Goal: Information Seeking & Learning: Learn about a topic

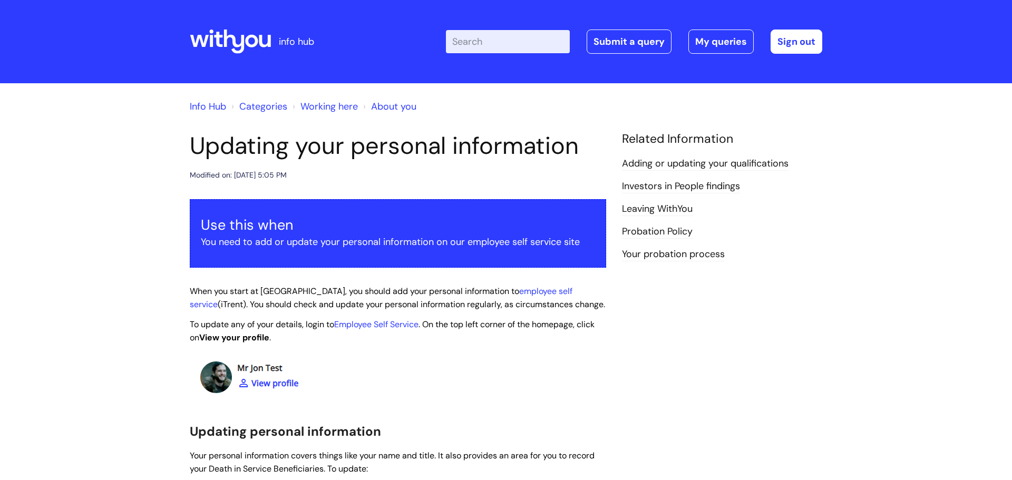
click at [210, 102] on link "Info Hub" at bounding box center [208, 106] width 36 height 13
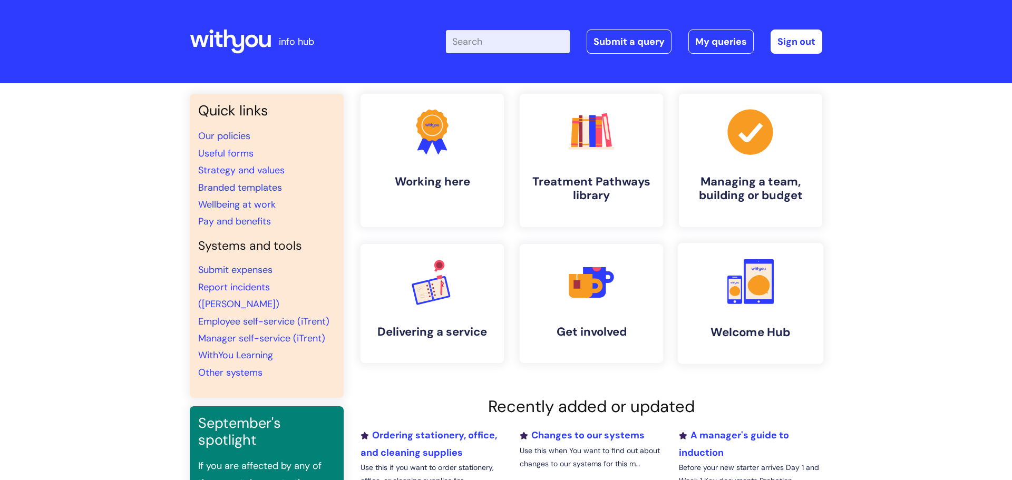
click at [697, 315] on link ".cls-1{fill:#f89b22;}.cls-1,.cls-2,.cls-3{stroke-width:0px;}.cls-2{fill:#2d3cff…" at bounding box center [751, 303] width 146 height 121
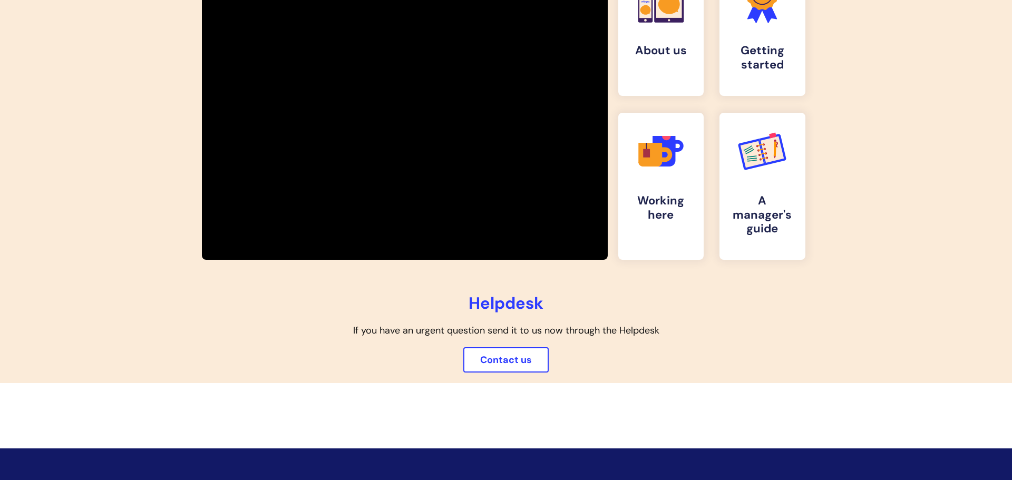
scroll to position [237, 0]
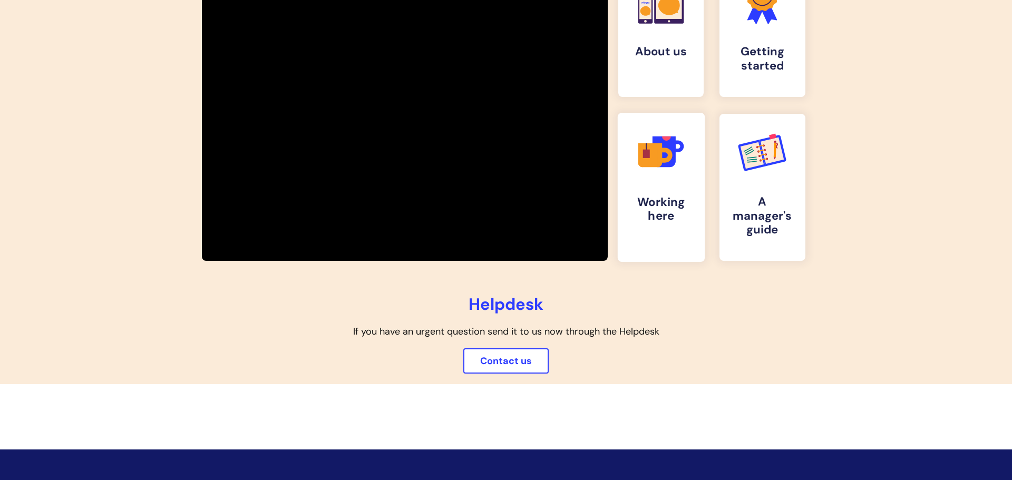
click at [674, 176] on icon ".cls-1{fill:#f89b22;}.cls-1,.cls-2,.cls-3,.cls-4,.cls-5{stroke-width:0px;}.cls-…" at bounding box center [661, 152] width 52 height 52
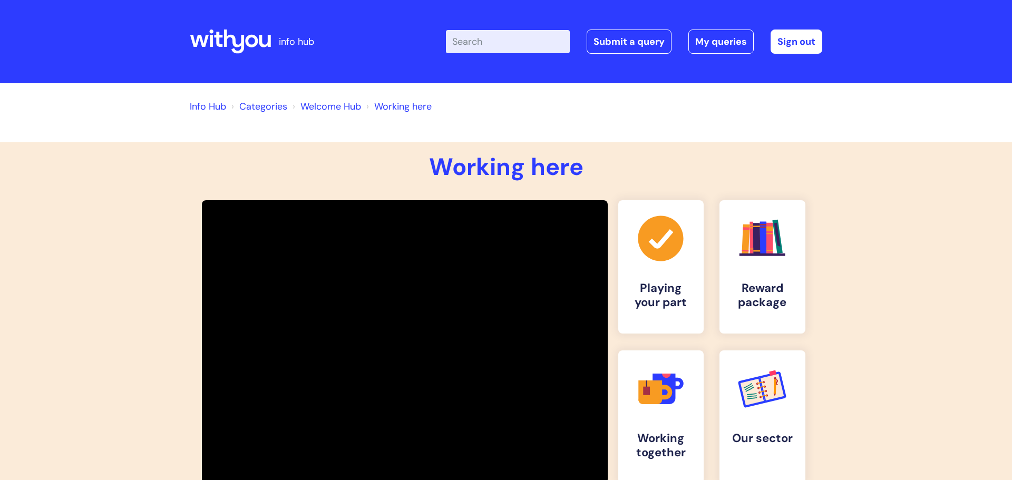
click at [200, 107] on link "Info Hub" at bounding box center [208, 106] width 36 height 13
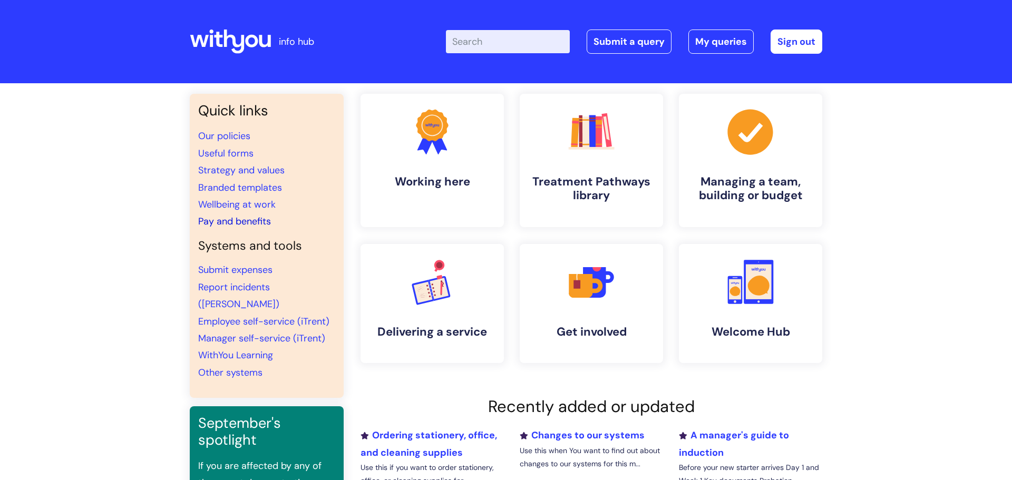
click at [210, 218] on link "Pay and benefits" at bounding box center [234, 221] width 73 height 13
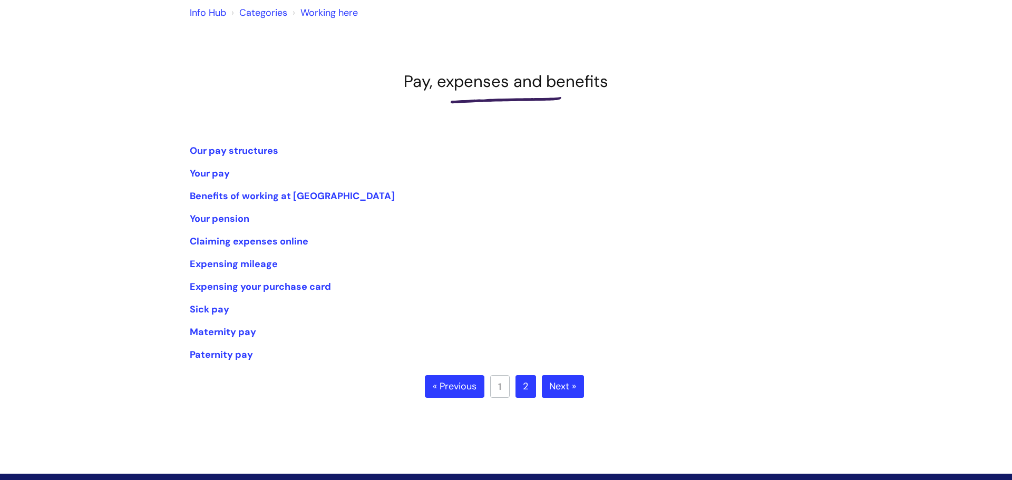
scroll to position [102, 0]
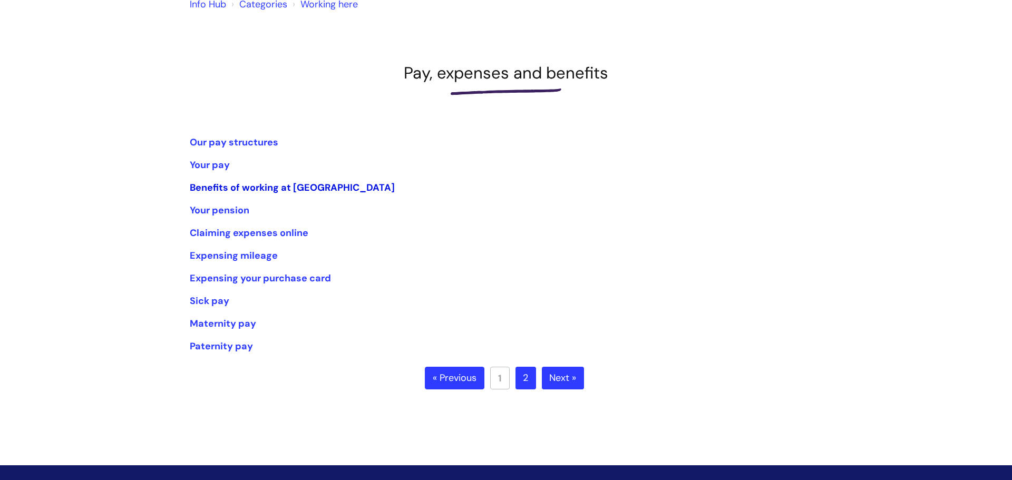
click at [293, 185] on link "Benefits of working at [GEOGRAPHIC_DATA]" at bounding box center [292, 187] width 205 height 13
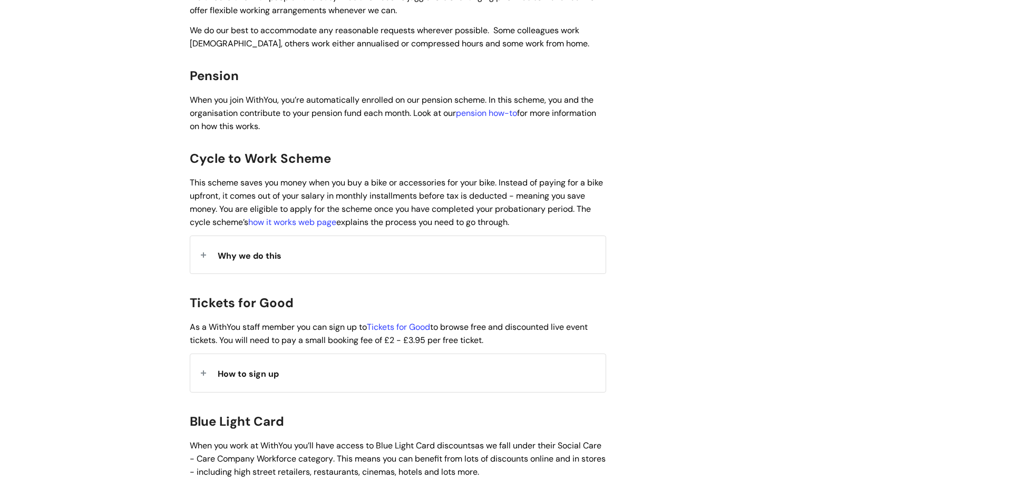
scroll to position [736, 0]
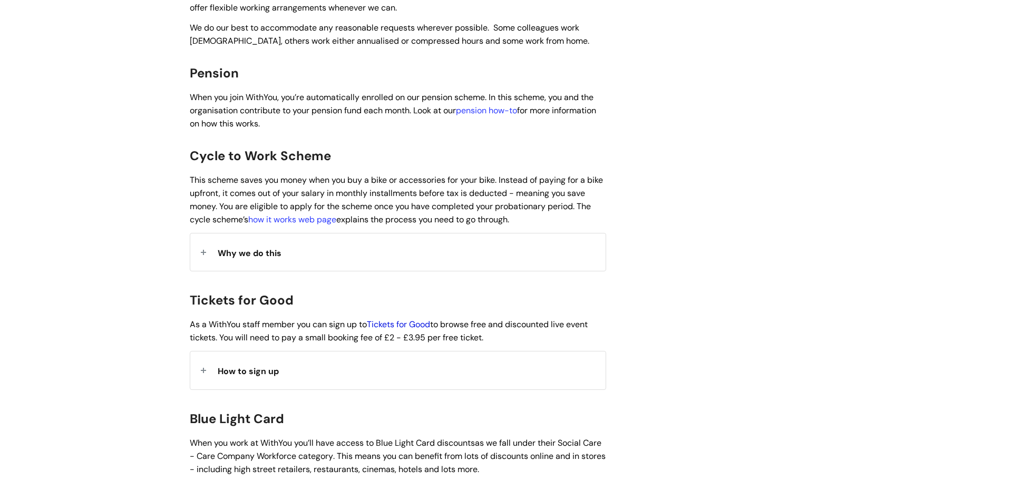
click at [393, 319] on link "Tickets for Good" at bounding box center [398, 324] width 63 height 11
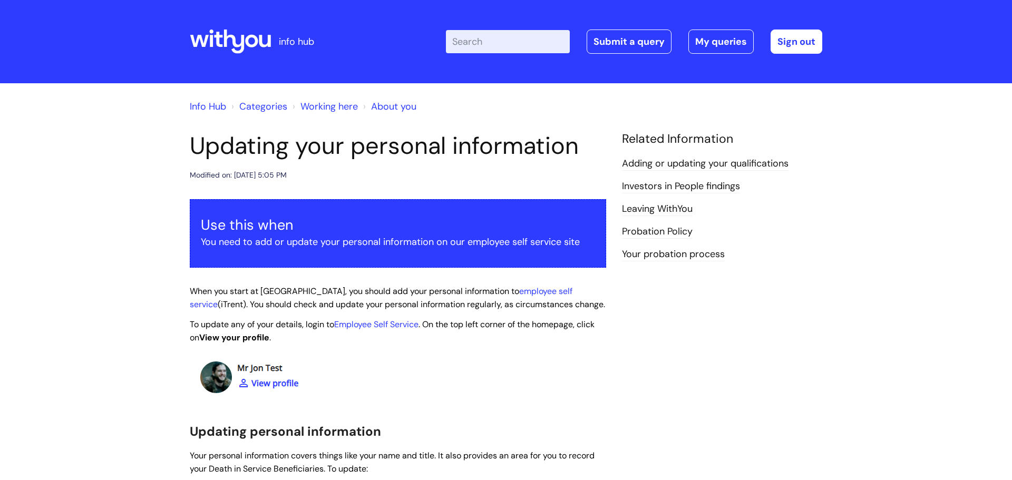
click at [216, 104] on link "Info Hub" at bounding box center [208, 106] width 36 height 13
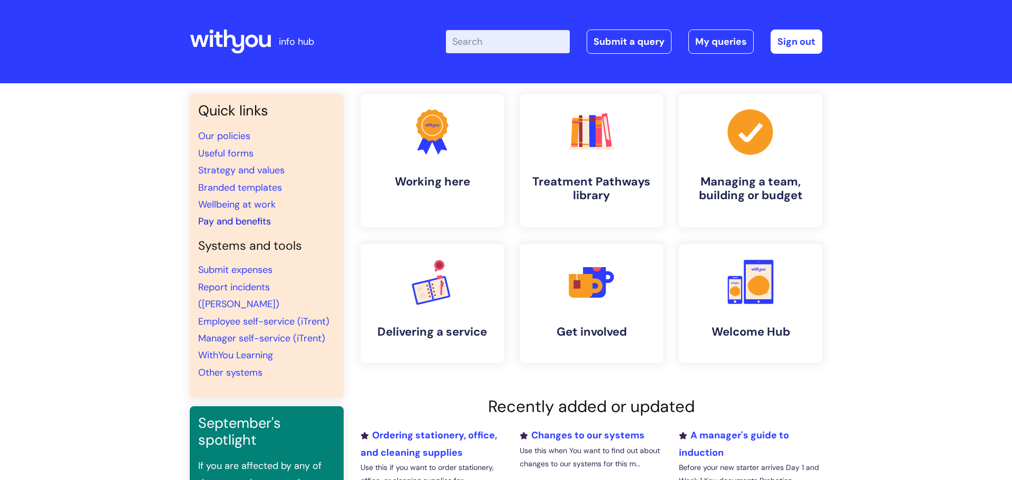
click at [260, 222] on link "Pay and benefits" at bounding box center [234, 221] width 73 height 13
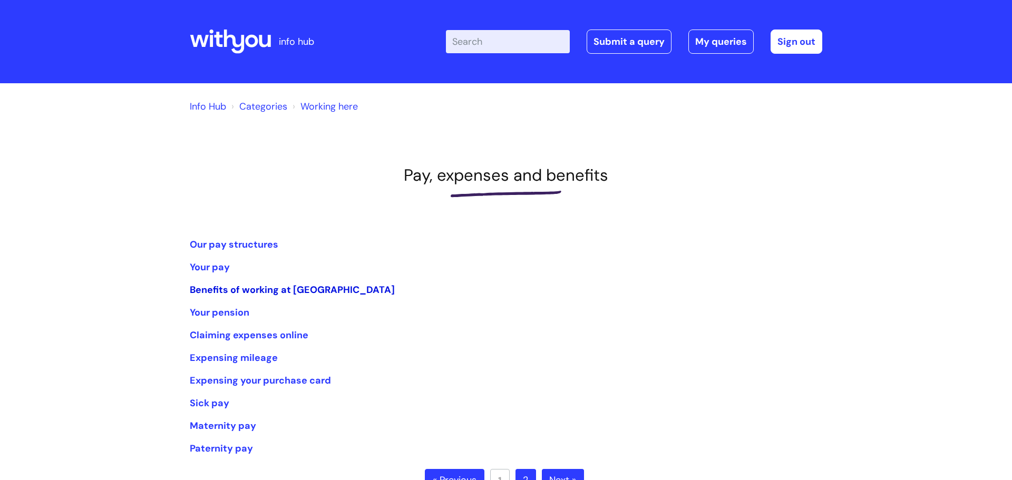
click at [237, 293] on link "Benefits of working at [GEOGRAPHIC_DATA]" at bounding box center [292, 290] width 205 height 13
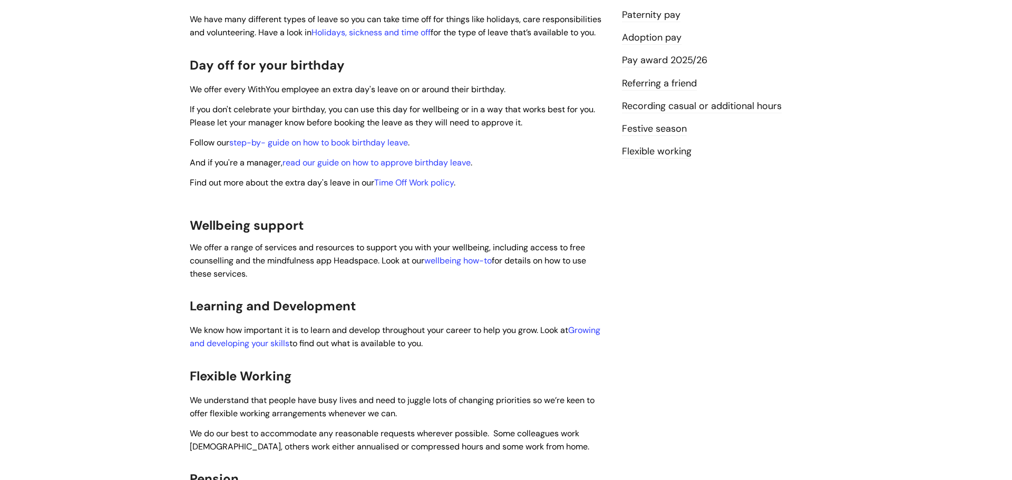
scroll to position [331, 0]
click at [270, 331] on link "Growing and developing your skills" at bounding box center [395, 336] width 411 height 24
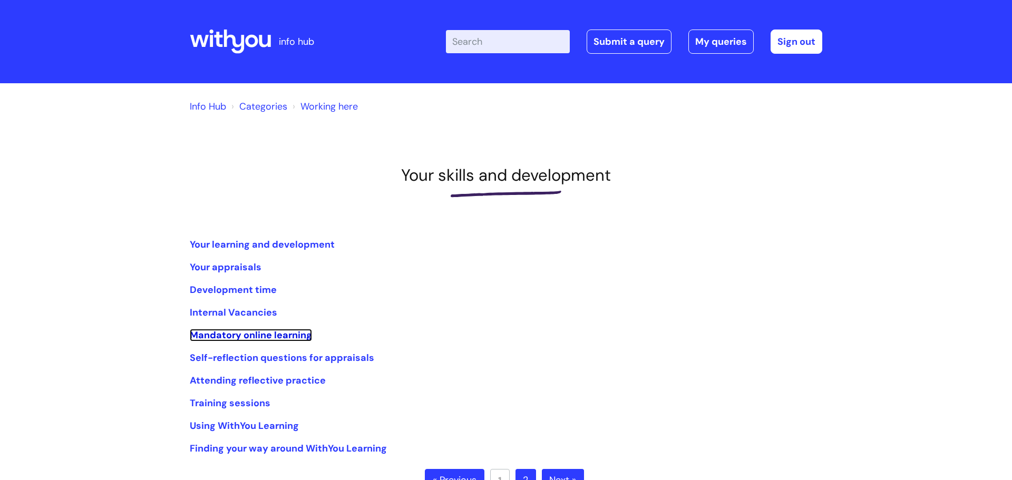
click at [270, 331] on link "Mandatory online learning" at bounding box center [251, 335] width 122 height 13
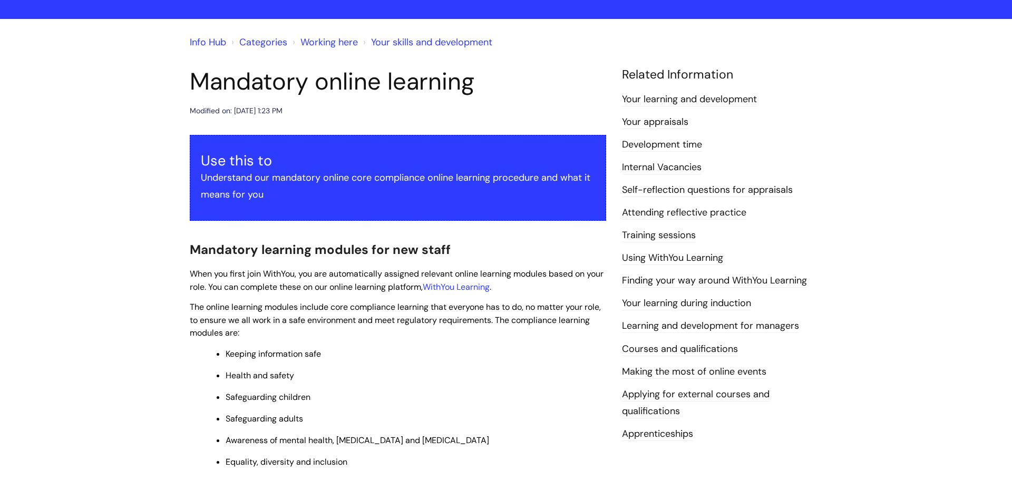
scroll to position [69, 0]
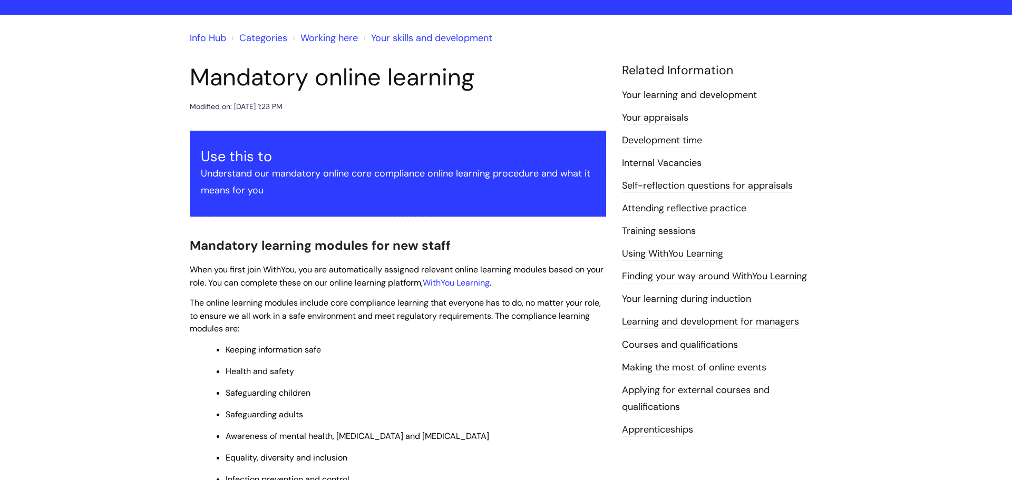
click at [689, 164] on link "Internal Vacancies" at bounding box center [662, 164] width 80 height 14
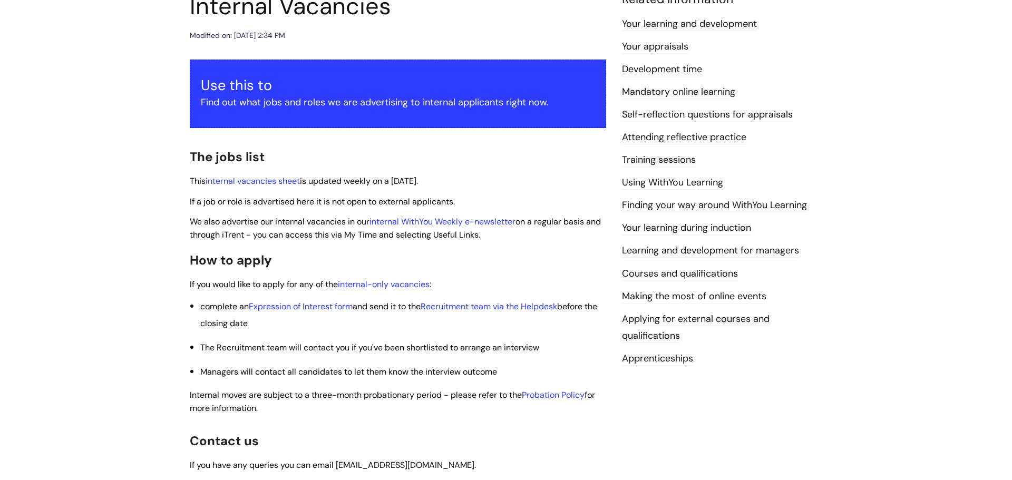
scroll to position [140, 0]
click at [273, 182] on link "internal vacancies sheet" at bounding box center [253, 180] width 94 height 11
